Goal: Ask a question

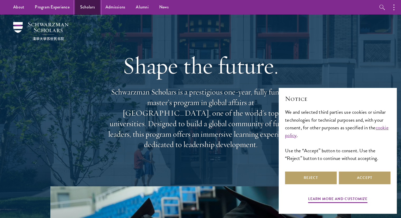
click at [82, 6] on link "Scholars" at bounding box center [87, 7] width 25 height 14
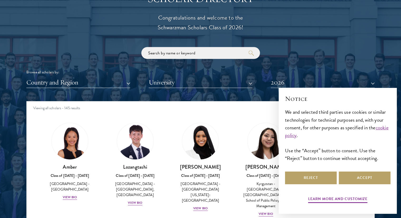
scroll to position [600, 0]
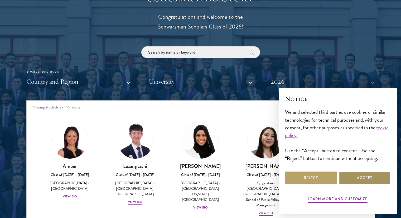
click at [362, 179] on button "Accept" at bounding box center [365, 177] width 52 height 13
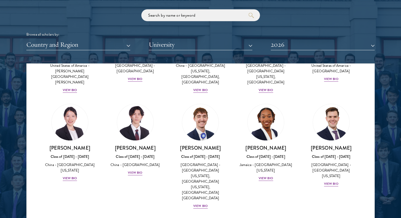
scroll to position [647, 0]
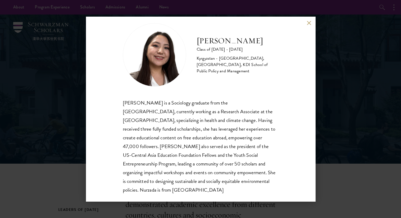
scroll to position [9, 0]
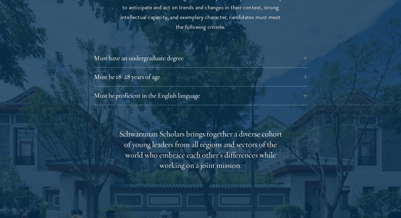
scroll to position [732, 0]
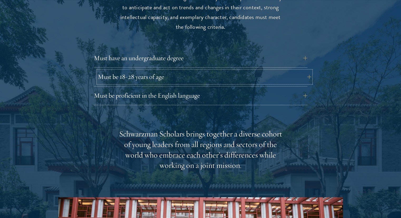
click at [133, 70] on button "Must be 18-28 years of age" at bounding box center [204, 76] width 213 height 13
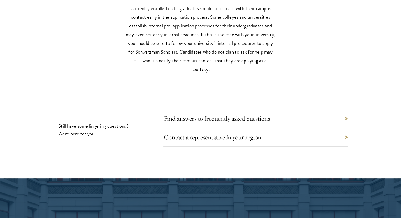
scroll to position [2372, 0]
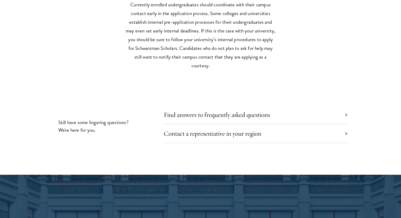
click at [262, 124] on div "Contact a representative in your region" at bounding box center [255, 133] width 184 height 19
click at [259, 129] on link "Contact a representative in your region" at bounding box center [216, 133] width 98 height 8
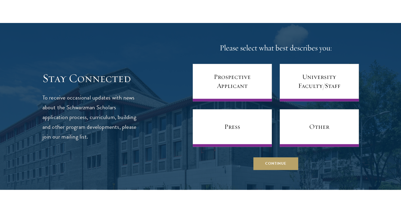
scroll to position [276, 0]
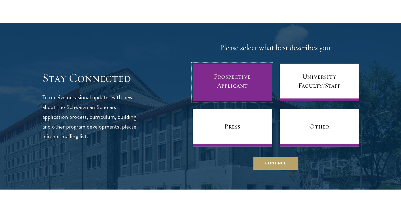
click at [259, 68] on link "Prospective Applicant" at bounding box center [232, 82] width 79 height 37
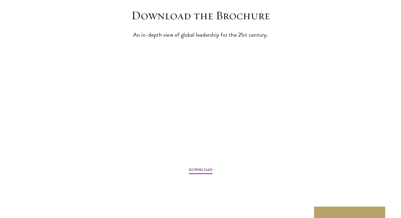
scroll to position [844, 0]
